Goal: Task Accomplishment & Management: Complete application form

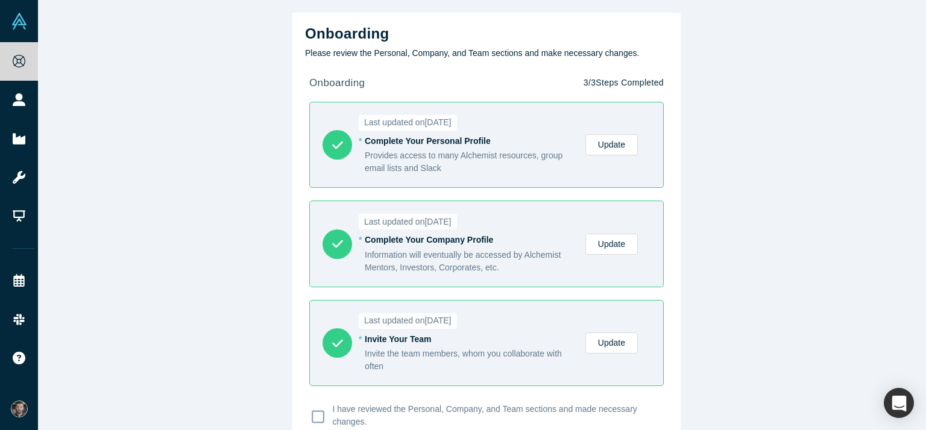
drag, startPoint x: 737, startPoint y: 1, endPoint x: 728, endPoint y: 123, distance: 122.7
click at [728, 123] on div "Onboarding Please review the Personal, Company, and Team sections and make nece…" at bounding box center [486, 219] width 897 height 439
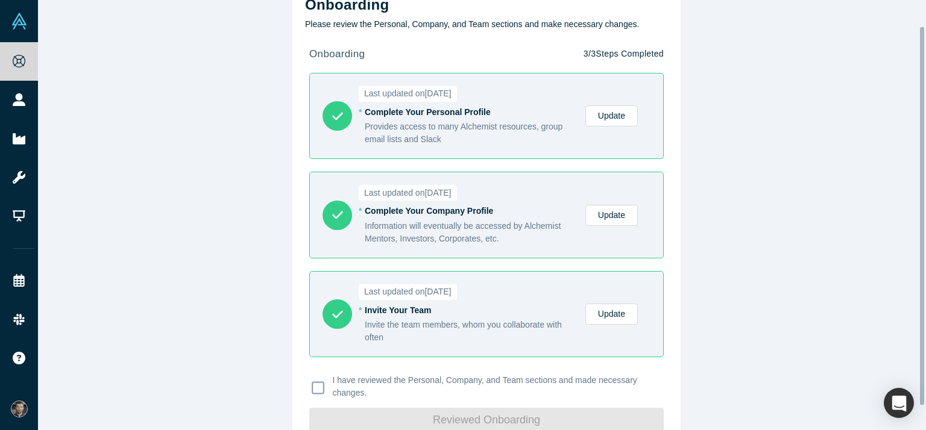
scroll to position [55, 0]
